Goal: Book appointment/travel/reservation

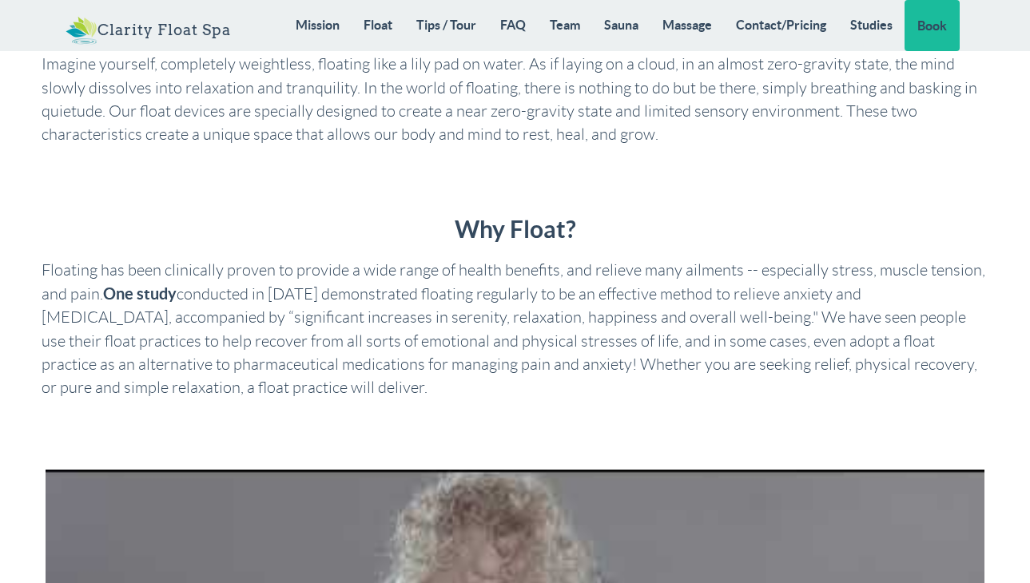
scroll to position [557, 0]
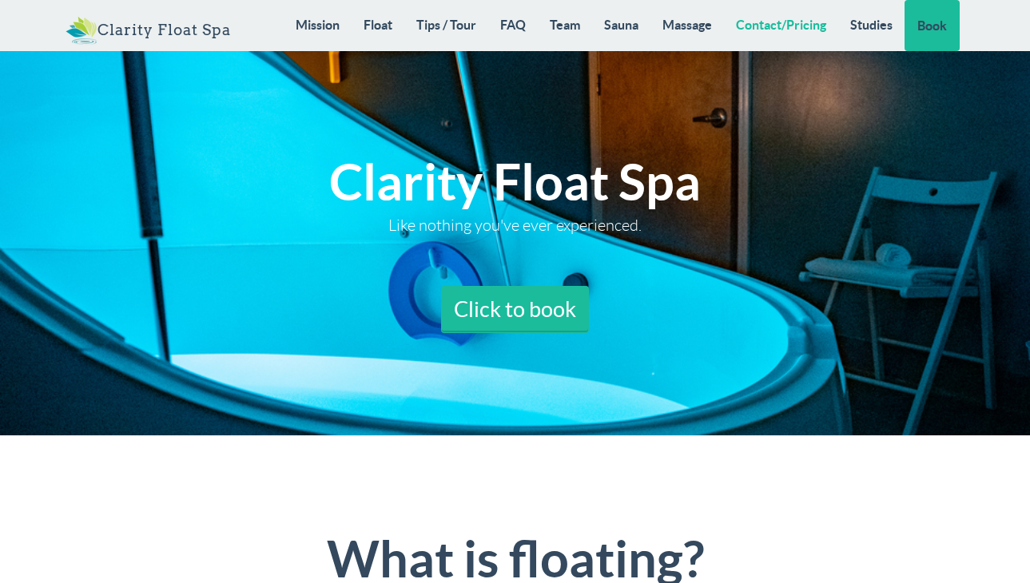
click at [769, 17] on link "Contact/Pricing" at bounding box center [781, 25] width 114 height 50
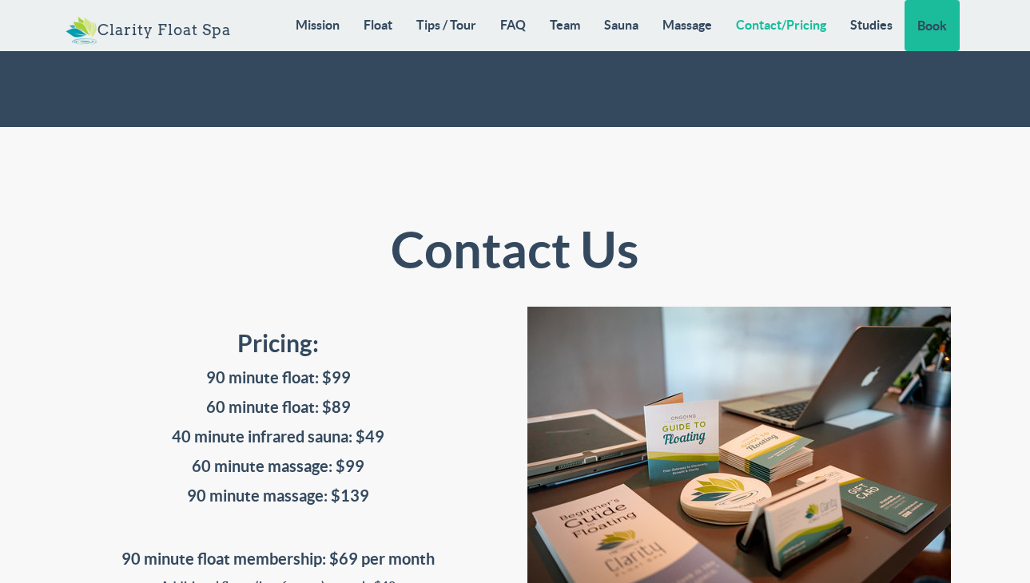
scroll to position [12984, 0]
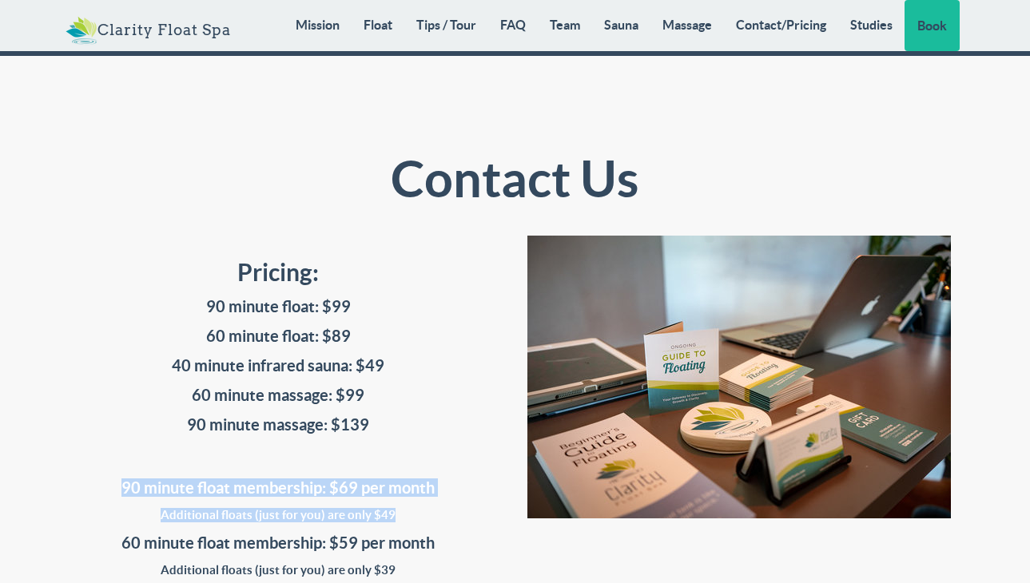
drag, startPoint x: 430, startPoint y: 340, endPoint x: 124, endPoint y: 300, distance: 308.6
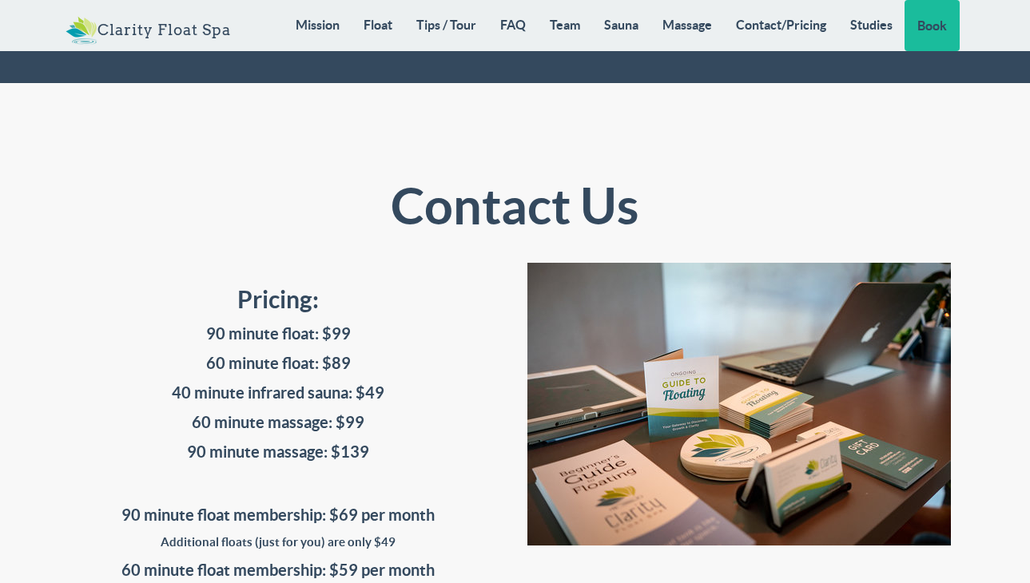
scroll to position [12958, 0]
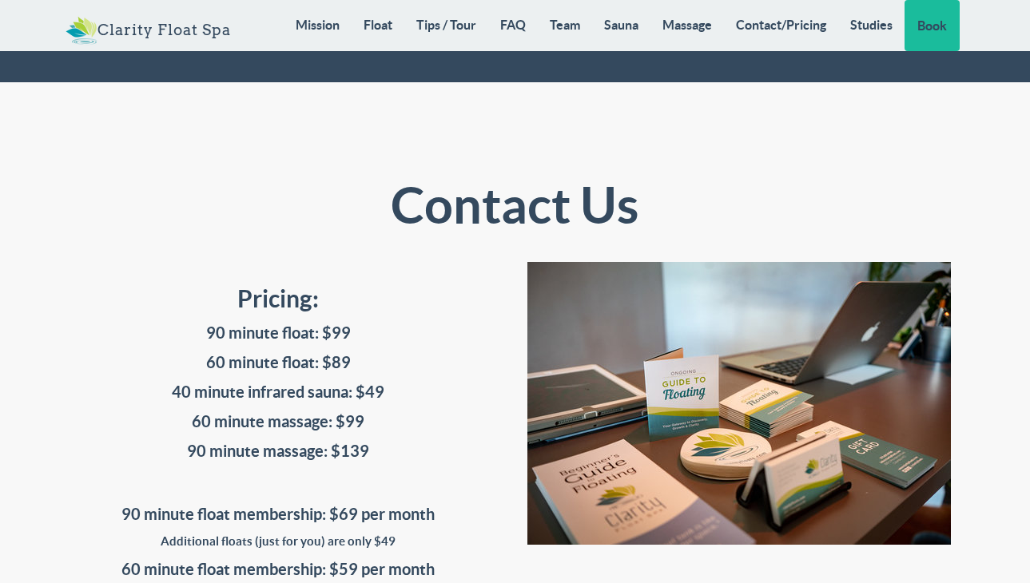
drag, startPoint x: 420, startPoint y: 404, endPoint x: 175, endPoint y: 421, distance: 245.9
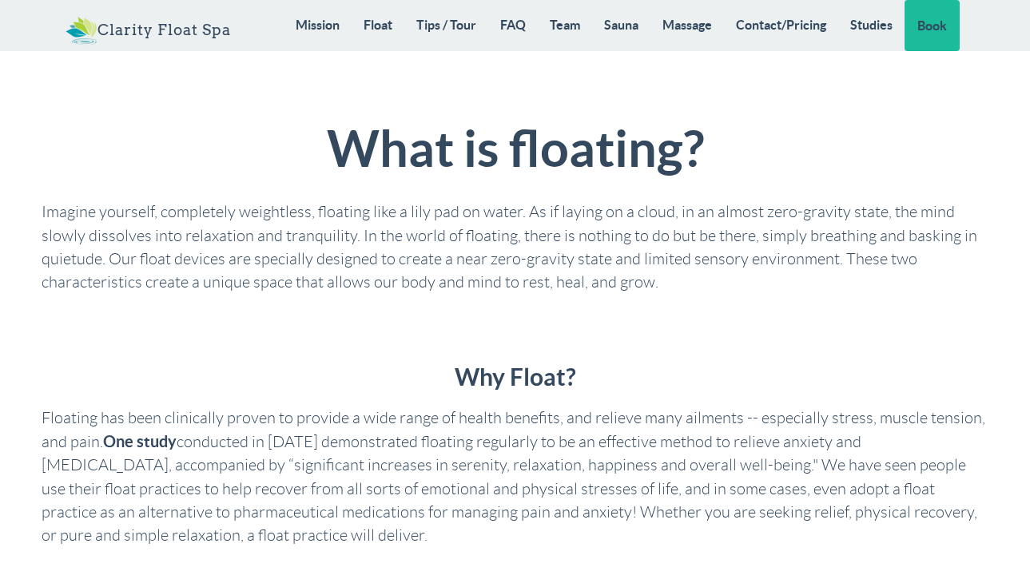
scroll to position [0, 0]
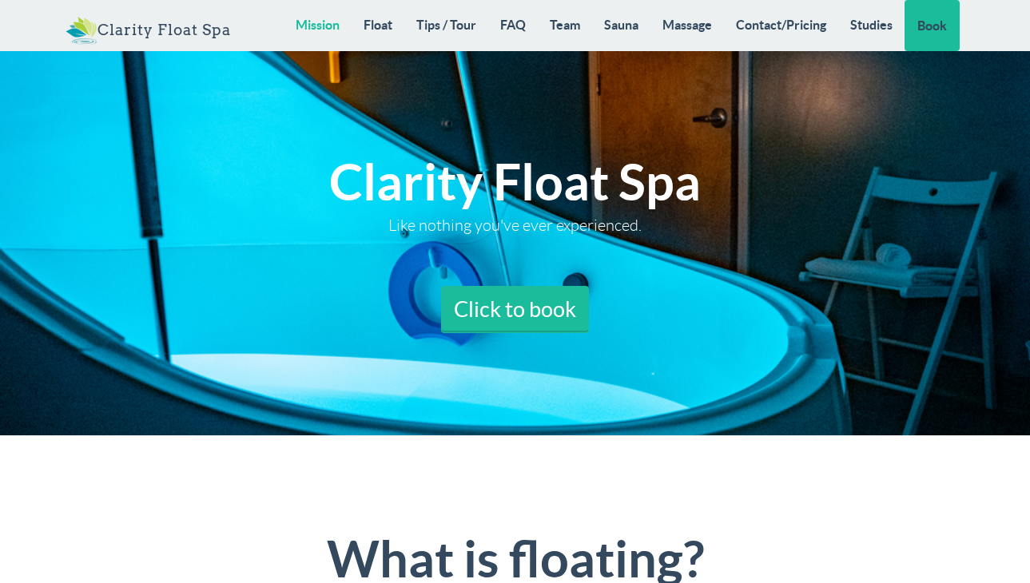
click at [334, 22] on link "Mission" at bounding box center [318, 25] width 68 height 50
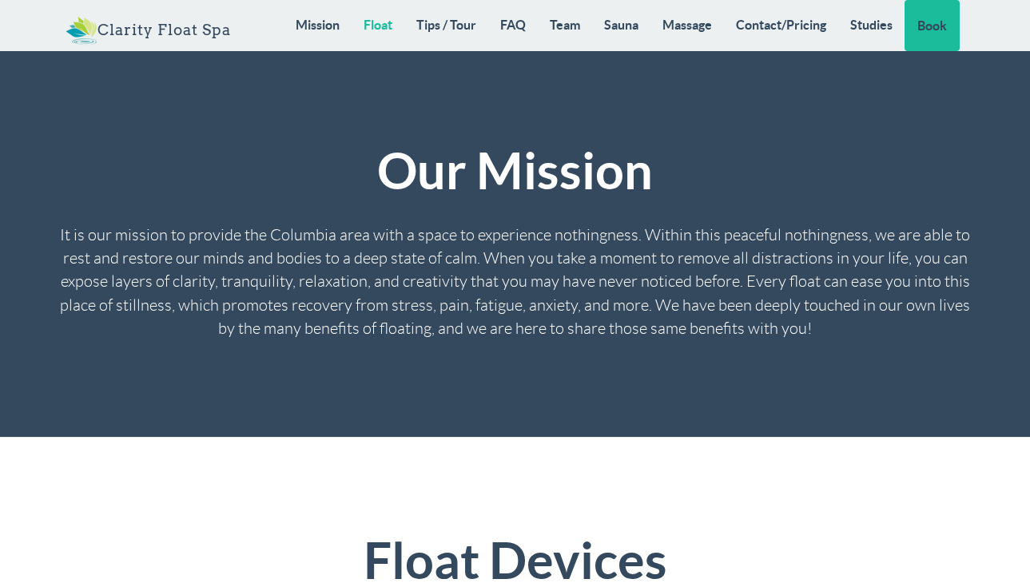
click at [372, 34] on link "Float" at bounding box center [378, 25] width 53 height 50
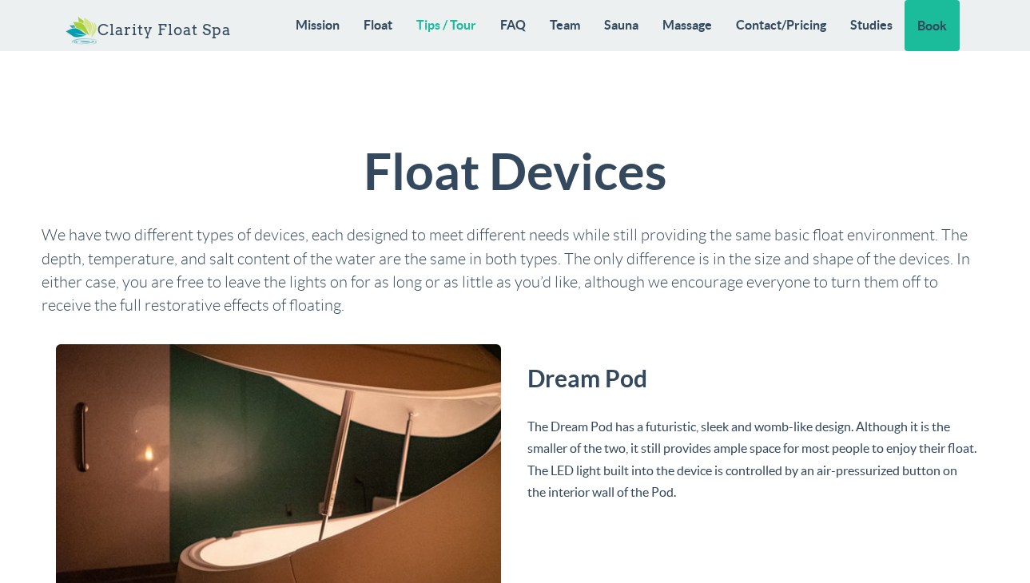
click at [446, 34] on link "Tips / Tour" at bounding box center [446, 25] width 84 height 50
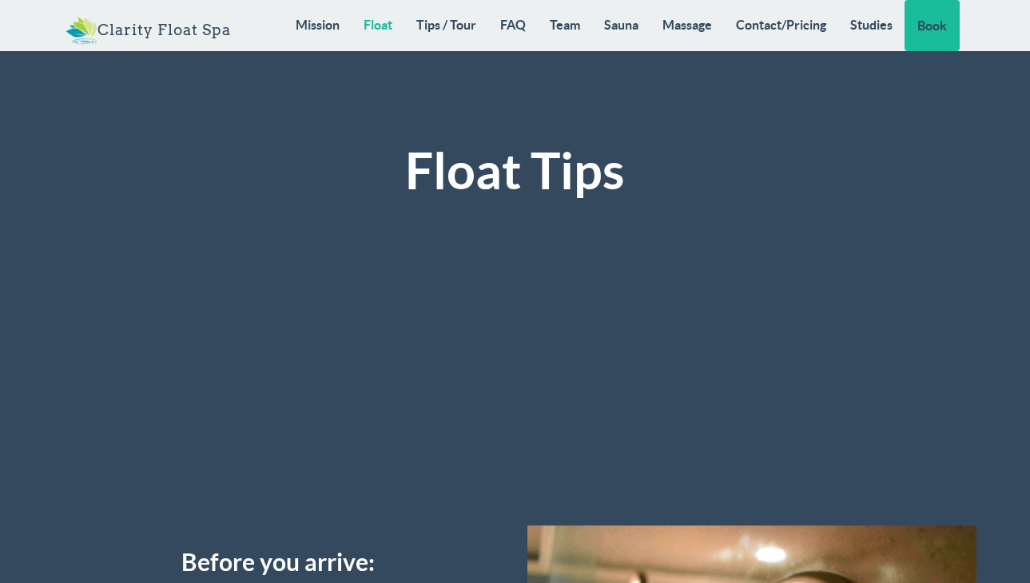
click at [381, 35] on link "Float" at bounding box center [378, 25] width 53 height 50
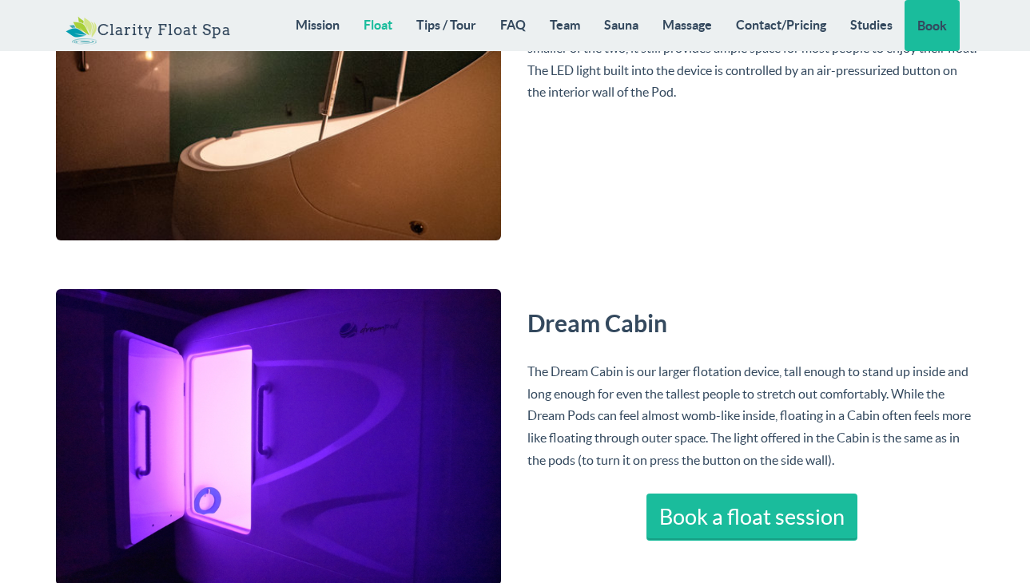
scroll to position [3360, 0]
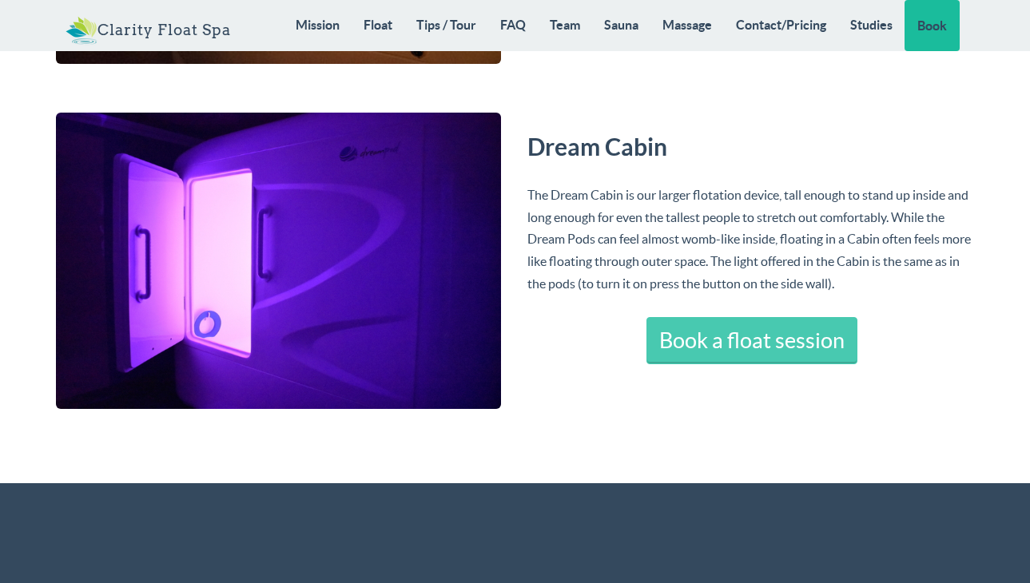
click at [774, 337] on link "Book a float session" at bounding box center [751, 341] width 211 height 48
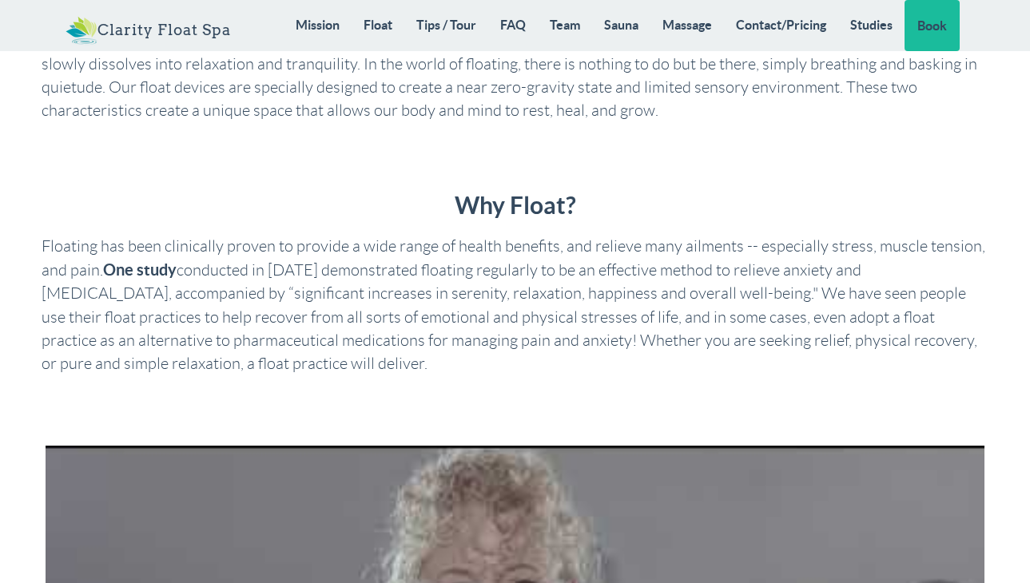
scroll to position [0, 0]
